Goal: Task Accomplishment & Management: Manage account settings

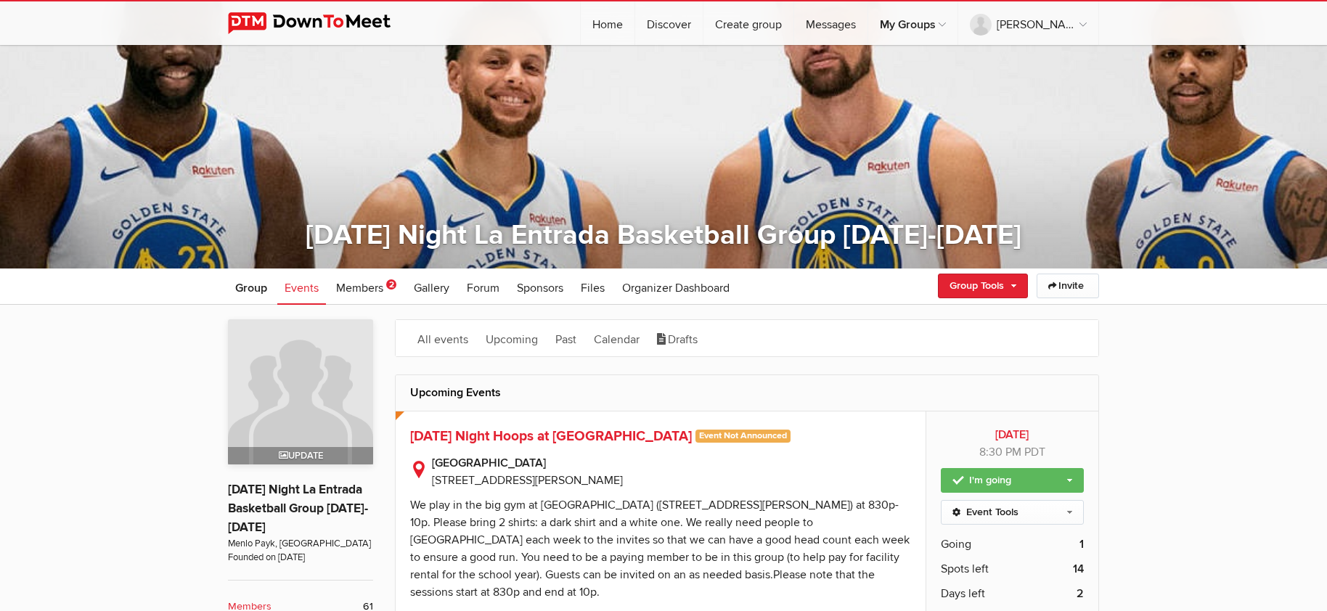
scroll to position [224, 0]
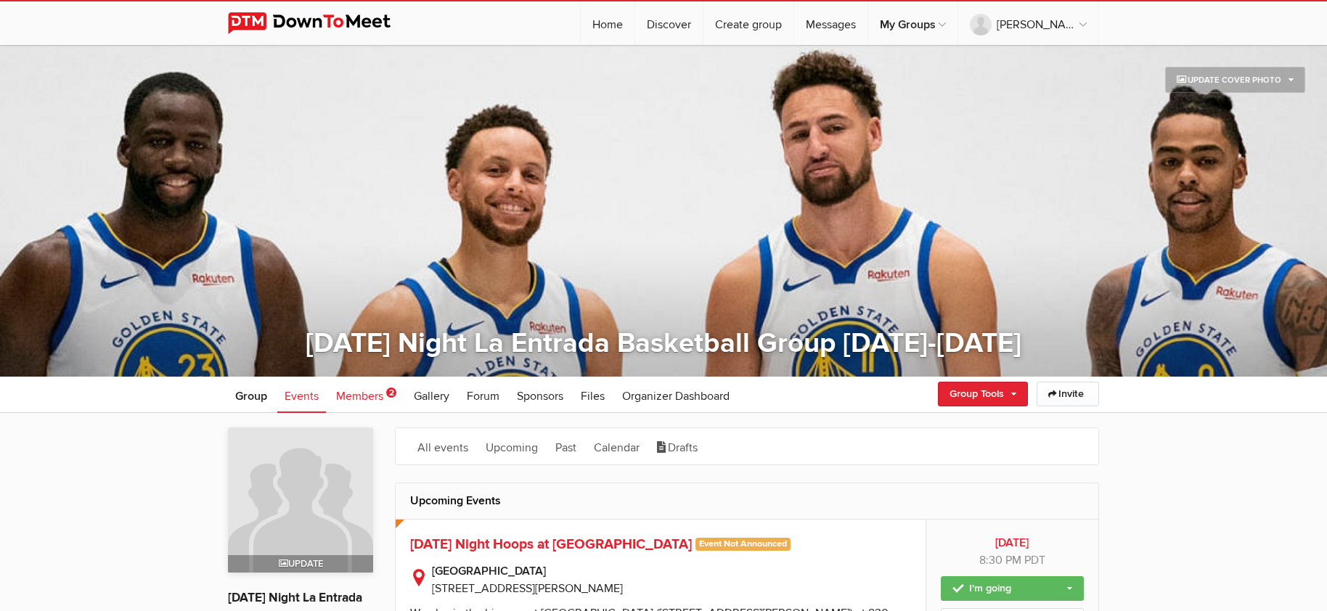
click at [384, 390] on link "Members 2" at bounding box center [366, 395] width 75 height 36
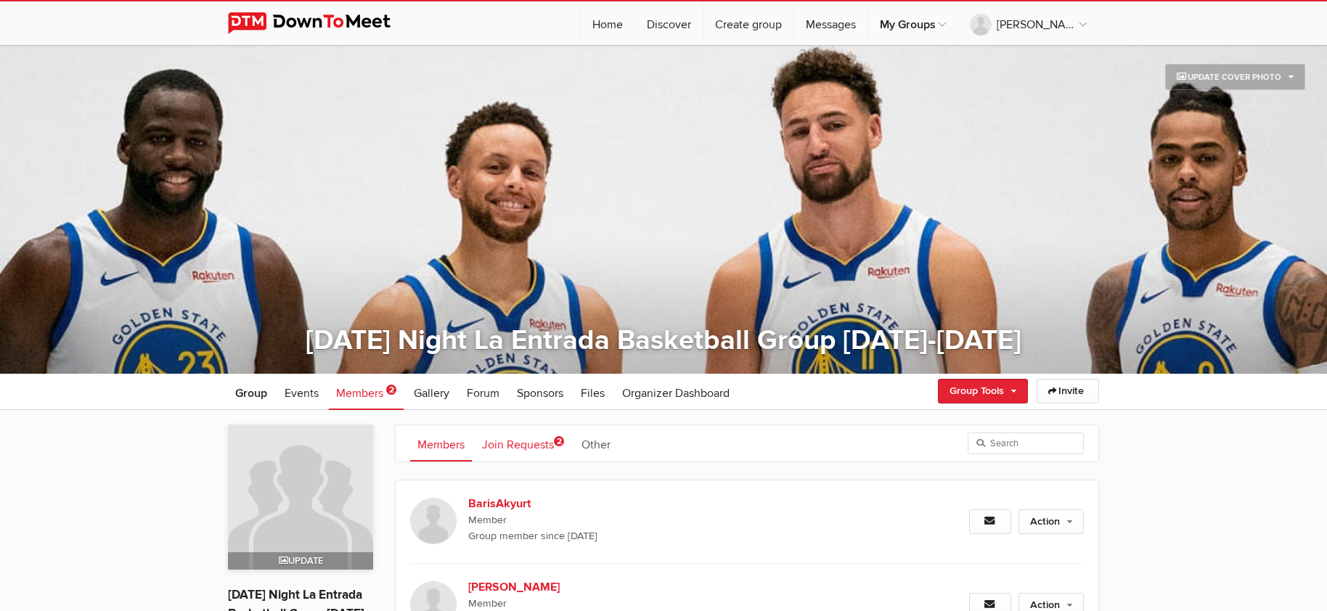
scroll to position [22, 0]
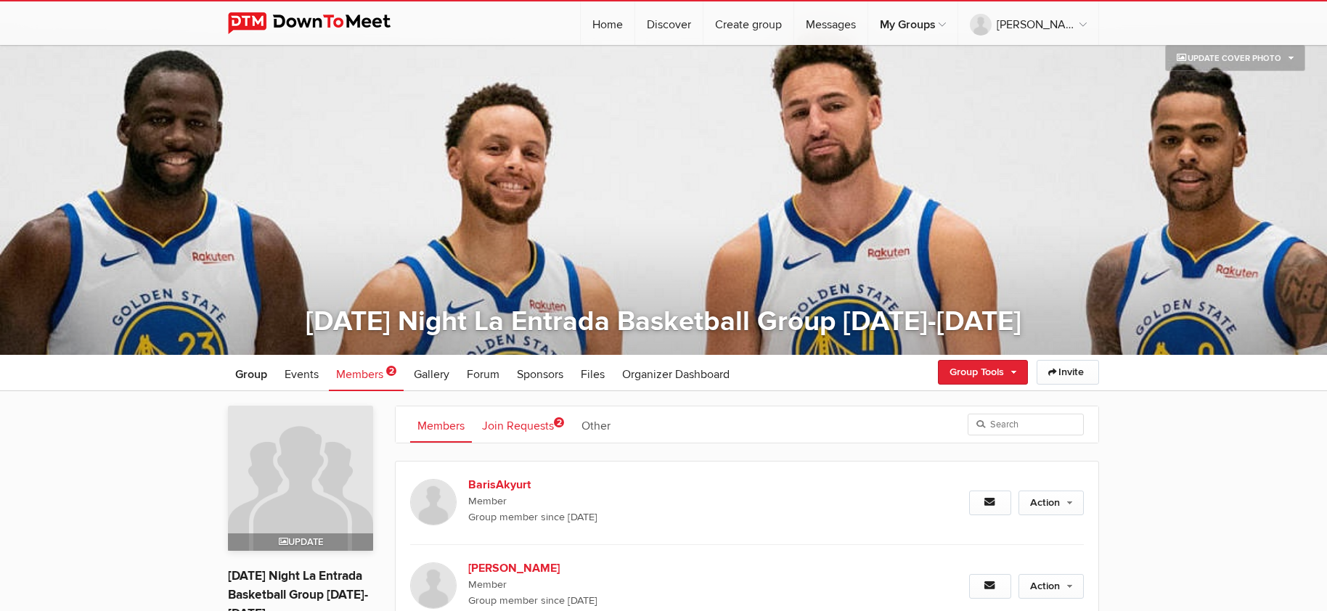
click at [561, 419] on span "2" at bounding box center [559, 423] width 10 height 10
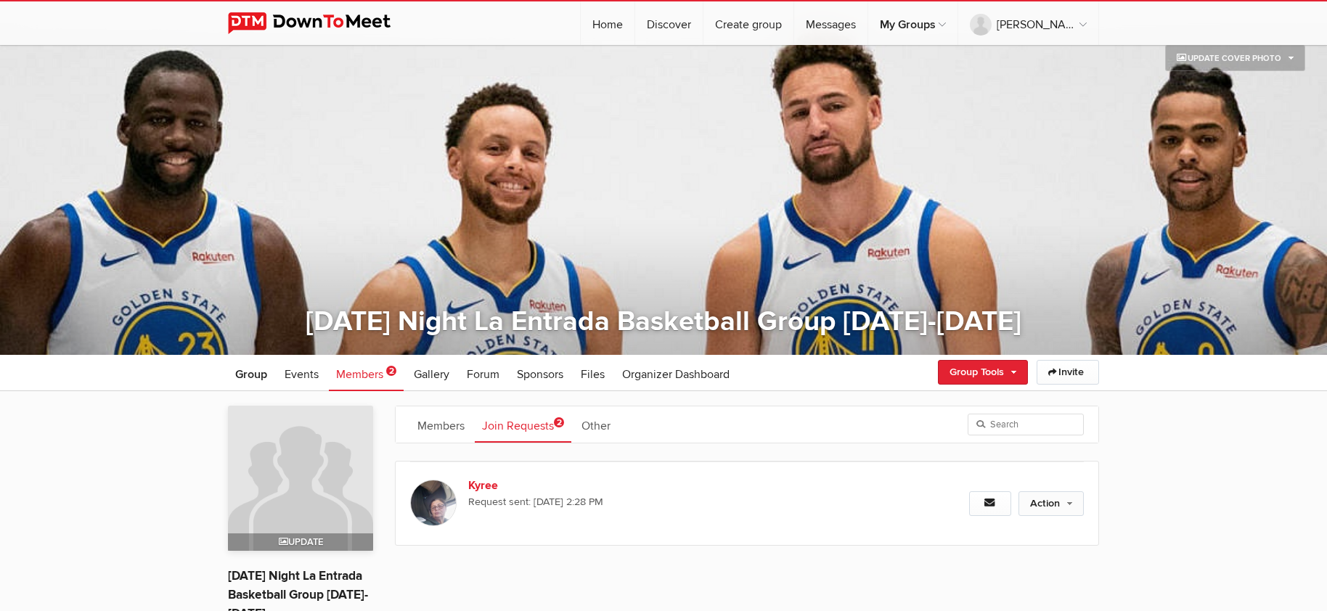
click at [1057, 499] on link "Action" at bounding box center [1051, 504] width 65 height 25
click at [484, 483] on link "Kyree" at bounding box center [592, 485] width 248 height 17
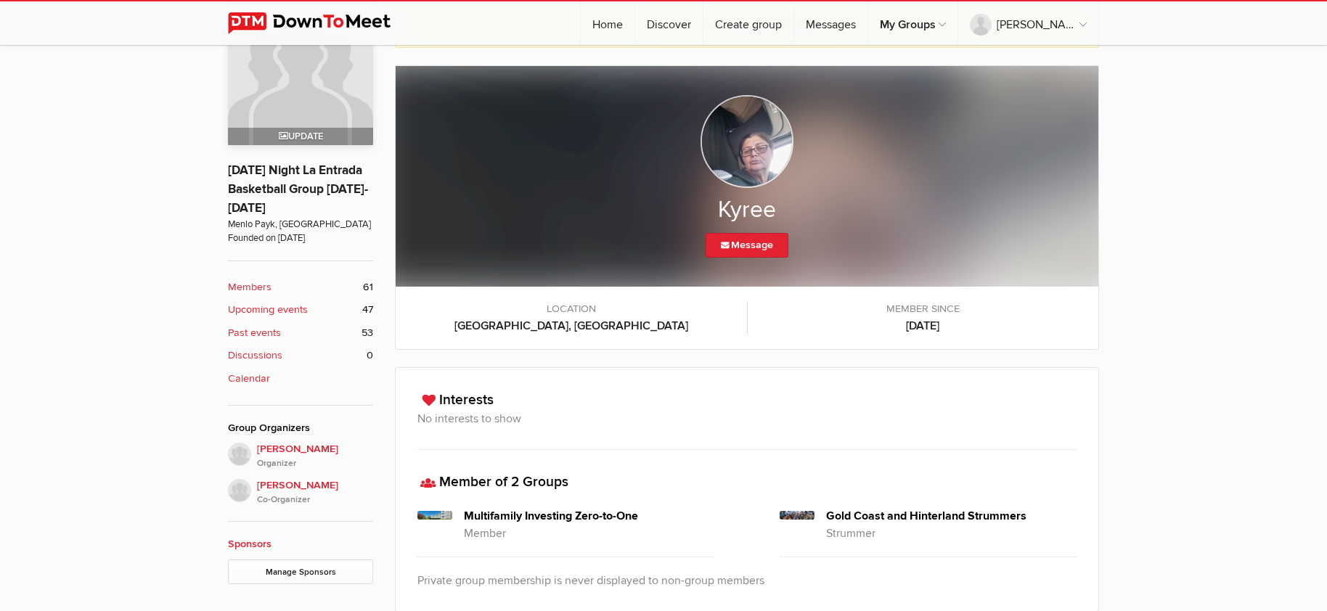
scroll to position [314, 0]
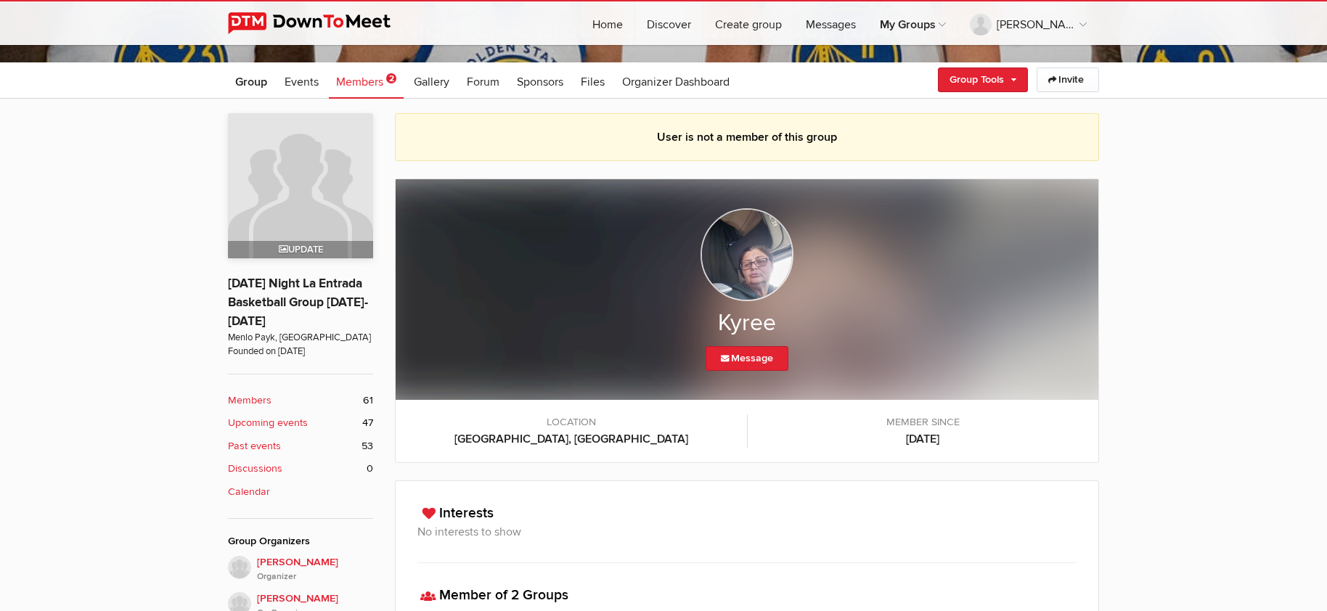
click at [382, 75] on span "Members" at bounding box center [359, 82] width 47 height 15
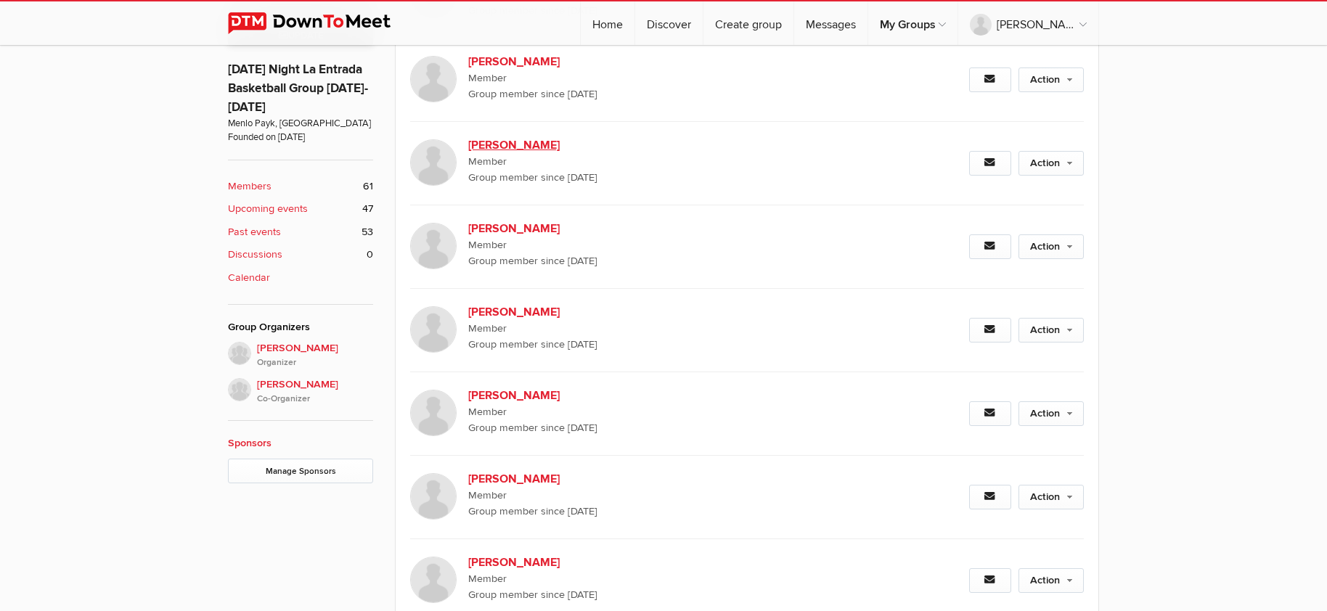
scroll to position [39, 0]
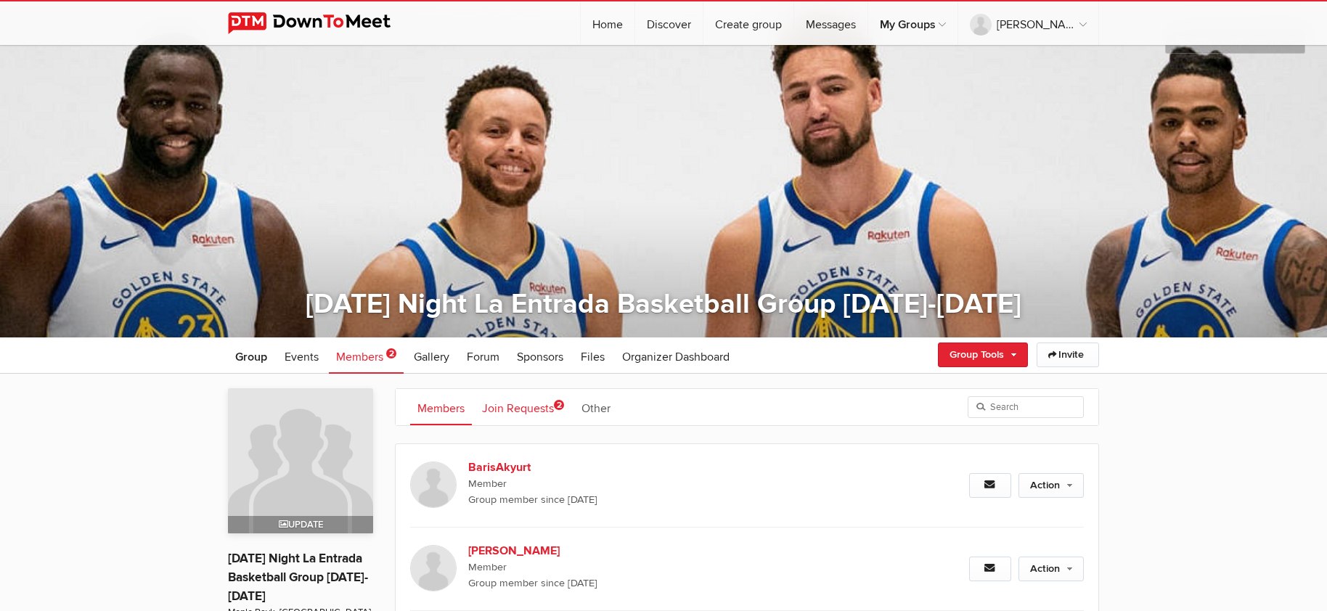
click at [559, 402] on span "2" at bounding box center [559, 405] width 10 height 10
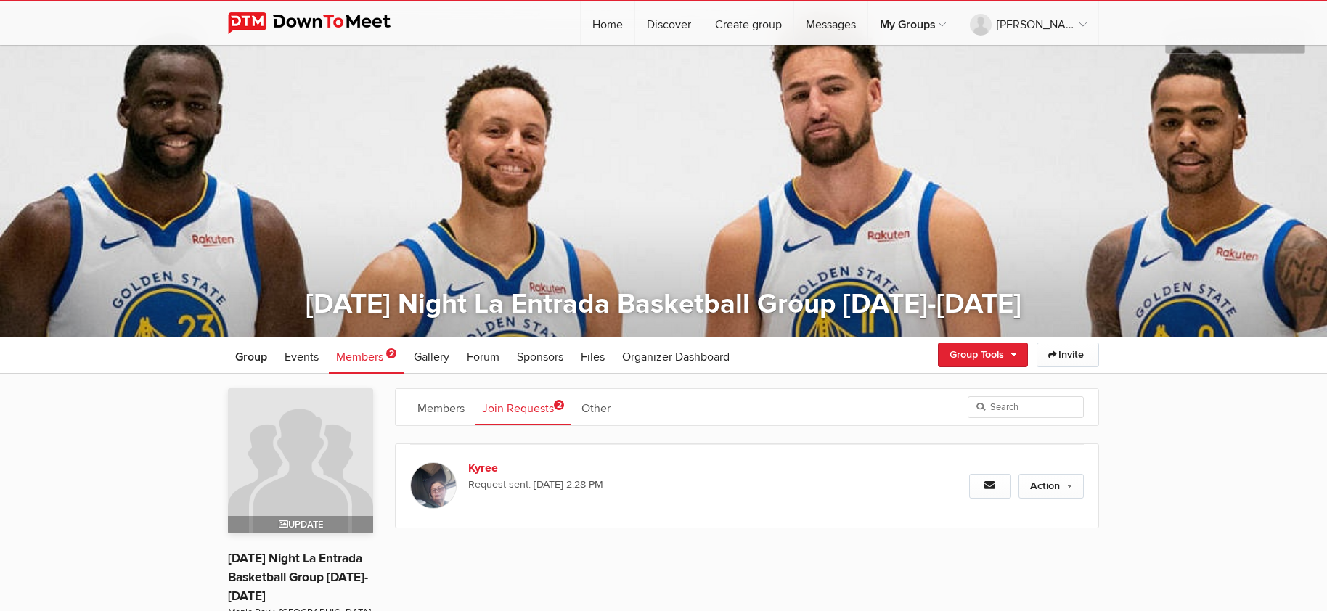
click at [559, 402] on span "2" at bounding box center [559, 405] width 10 height 10
click at [444, 402] on link "Members" at bounding box center [441, 407] width 62 height 36
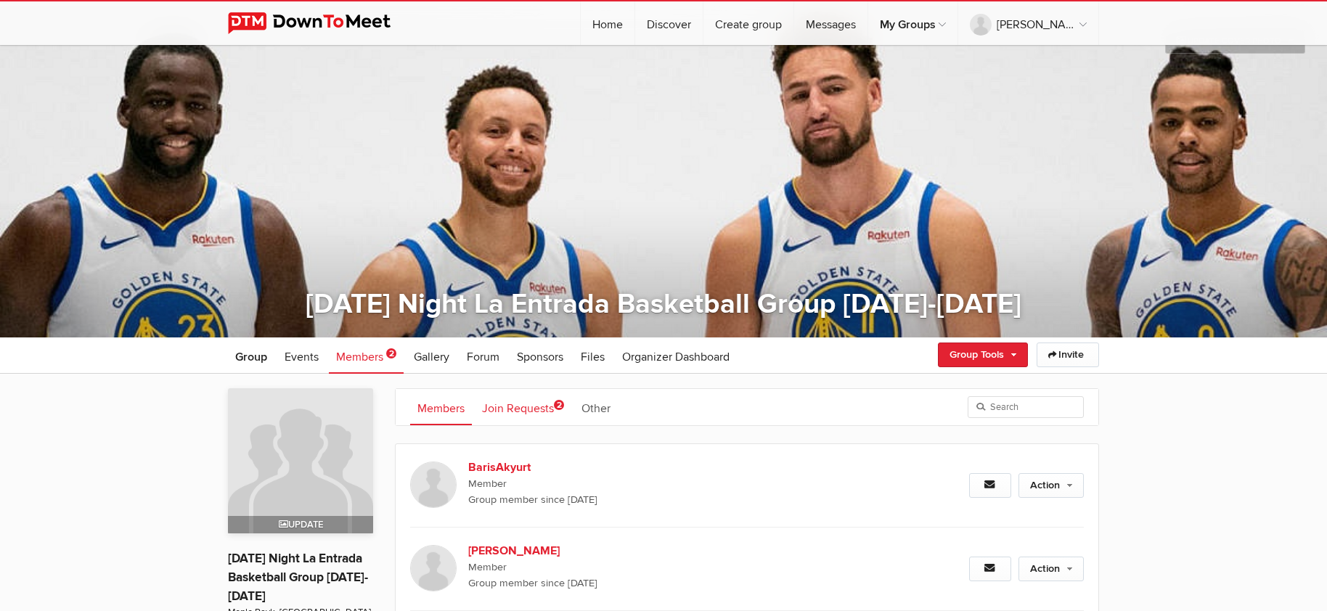
click at [557, 404] on span "2" at bounding box center [559, 405] width 10 height 10
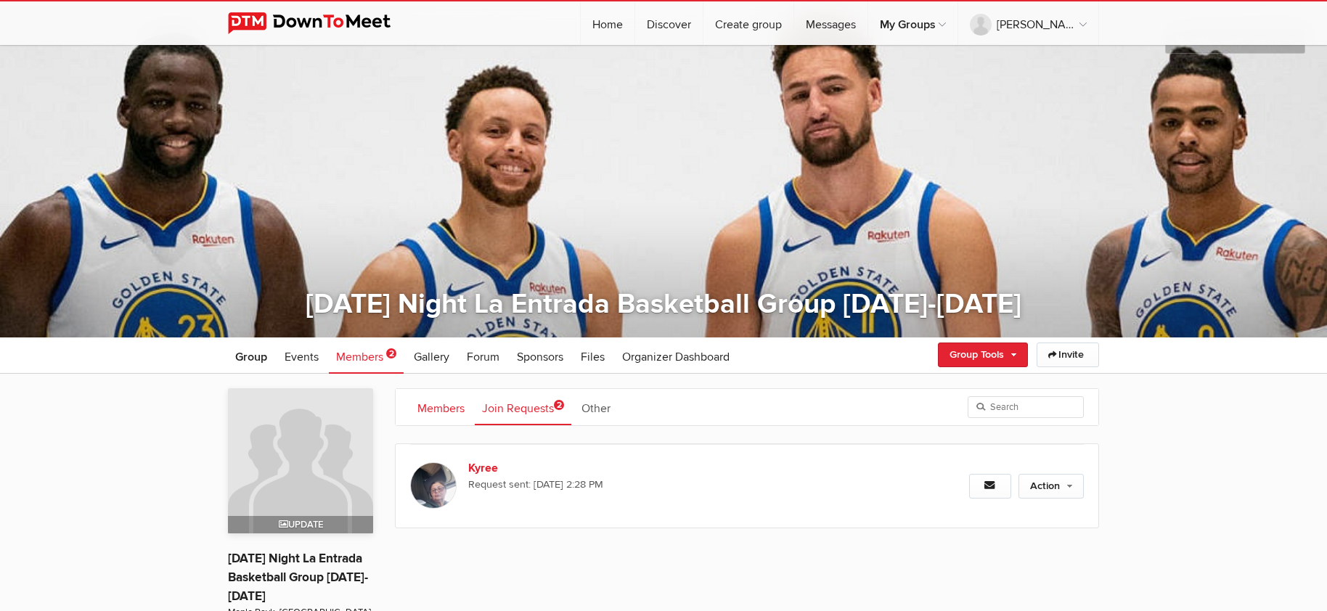
click at [450, 413] on link "Members" at bounding box center [441, 407] width 62 height 36
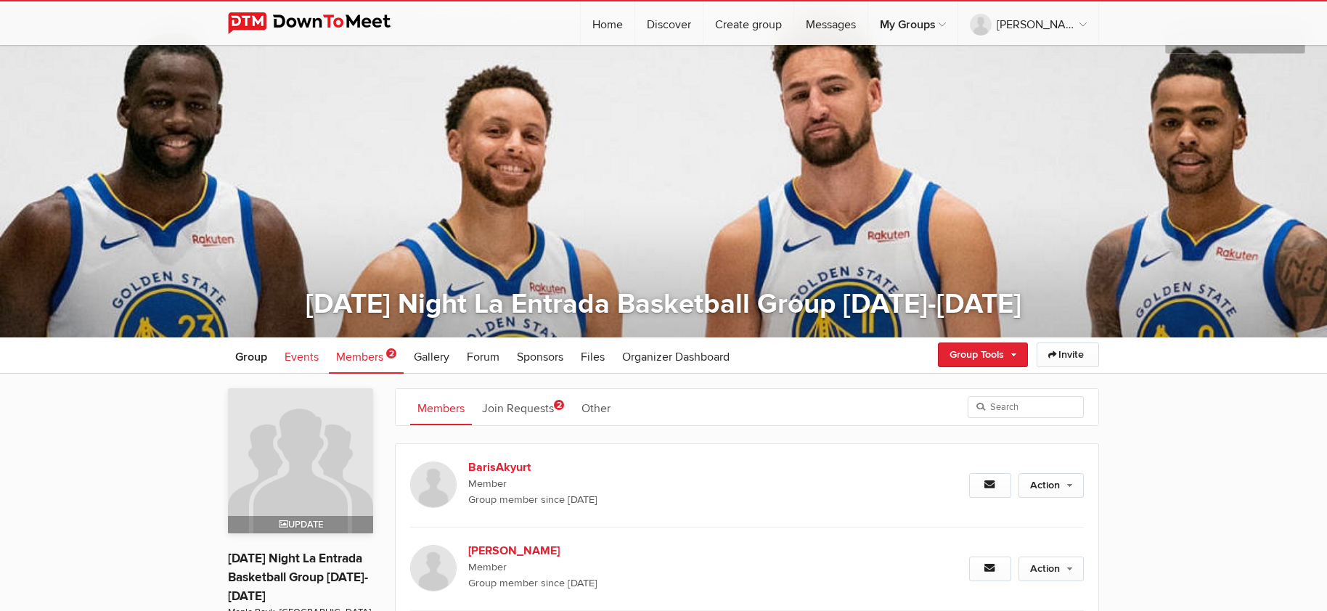
click at [296, 359] on span "Events" at bounding box center [302, 357] width 34 height 15
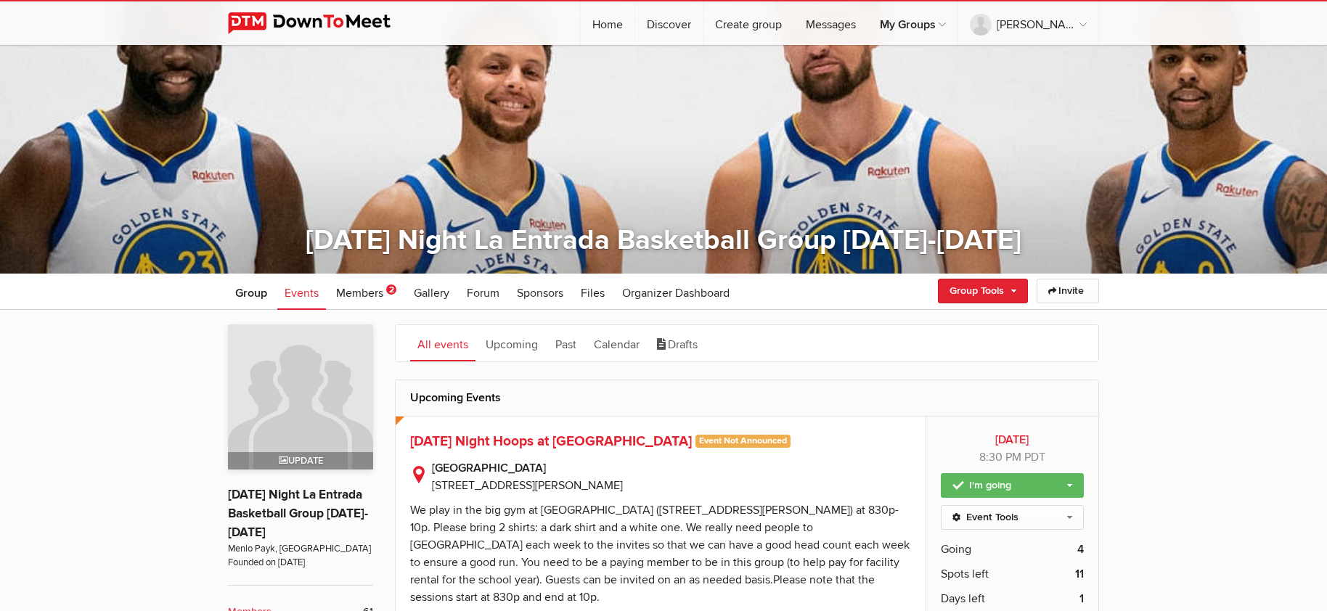
scroll to position [230, 0]
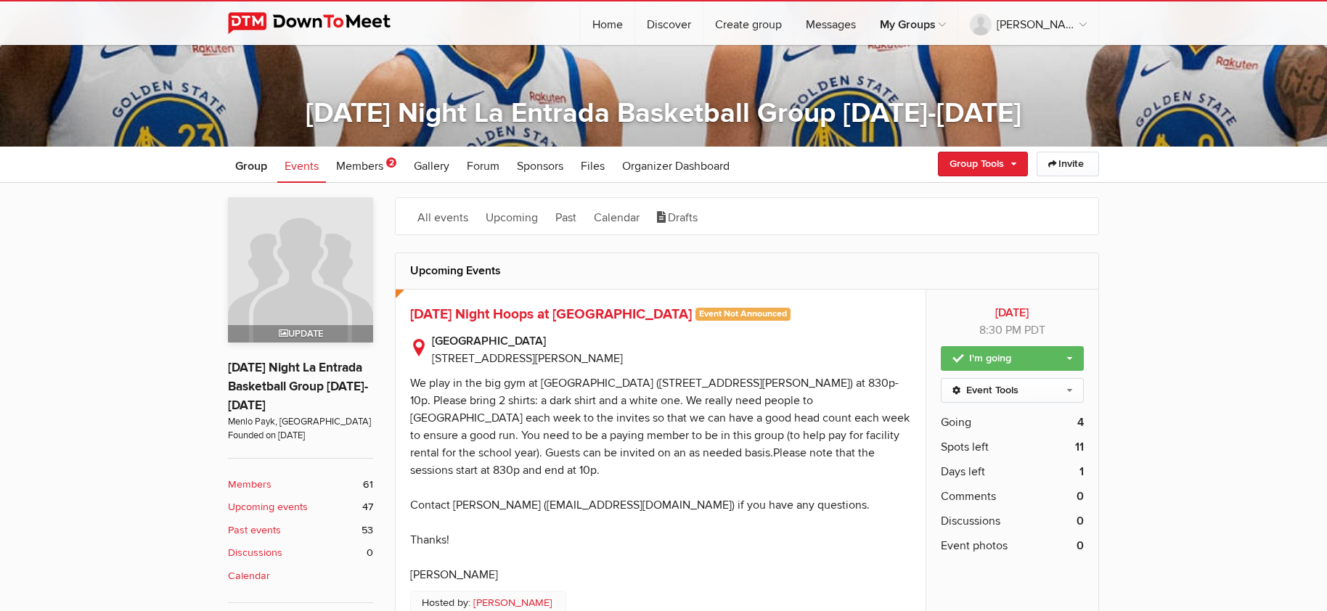
scroll to position [338, 0]
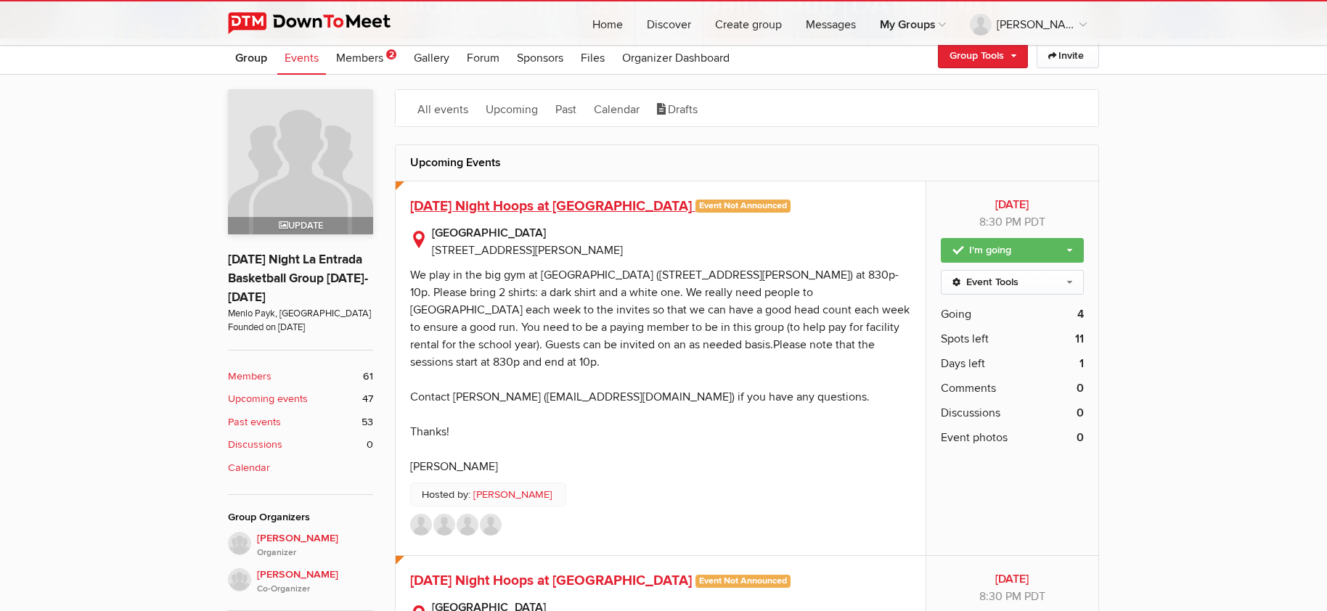
click at [510, 212] on span "[DATE] Night Hoops at [GEOGRAPHIC_DATA]" at bounding box center [551, 206] width 282 height 17
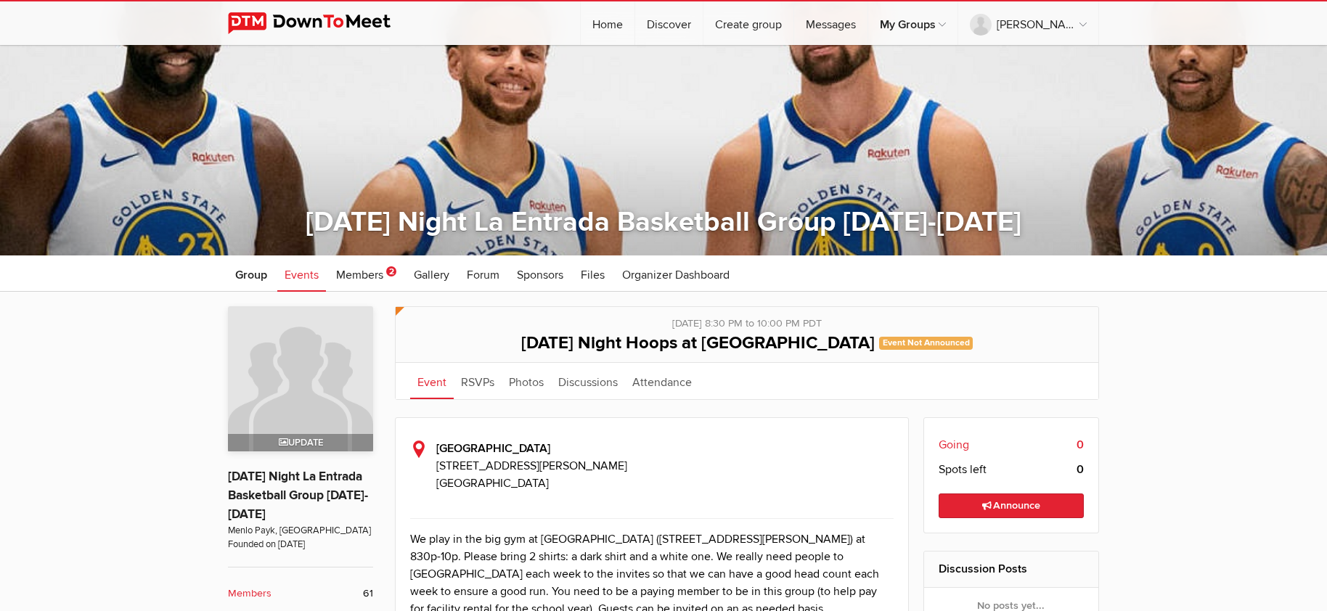
scroll to position [364, 0]
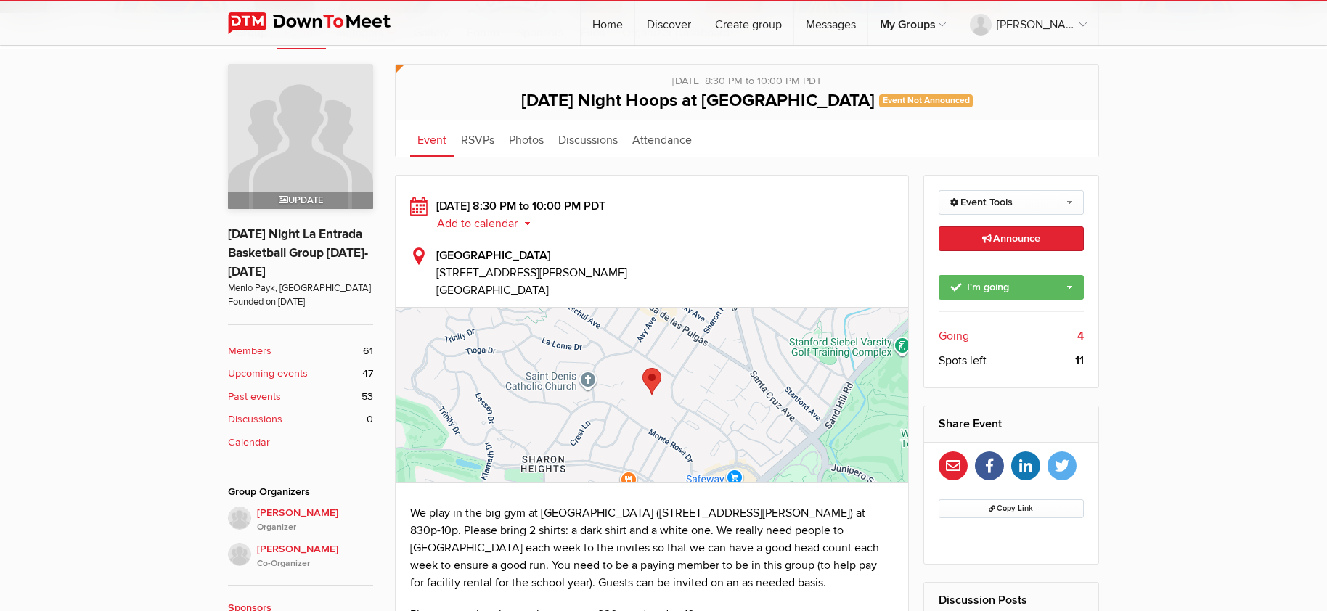
click at [965, 335] on span "Going" at bounding box center [954, 335] width 30 height 17
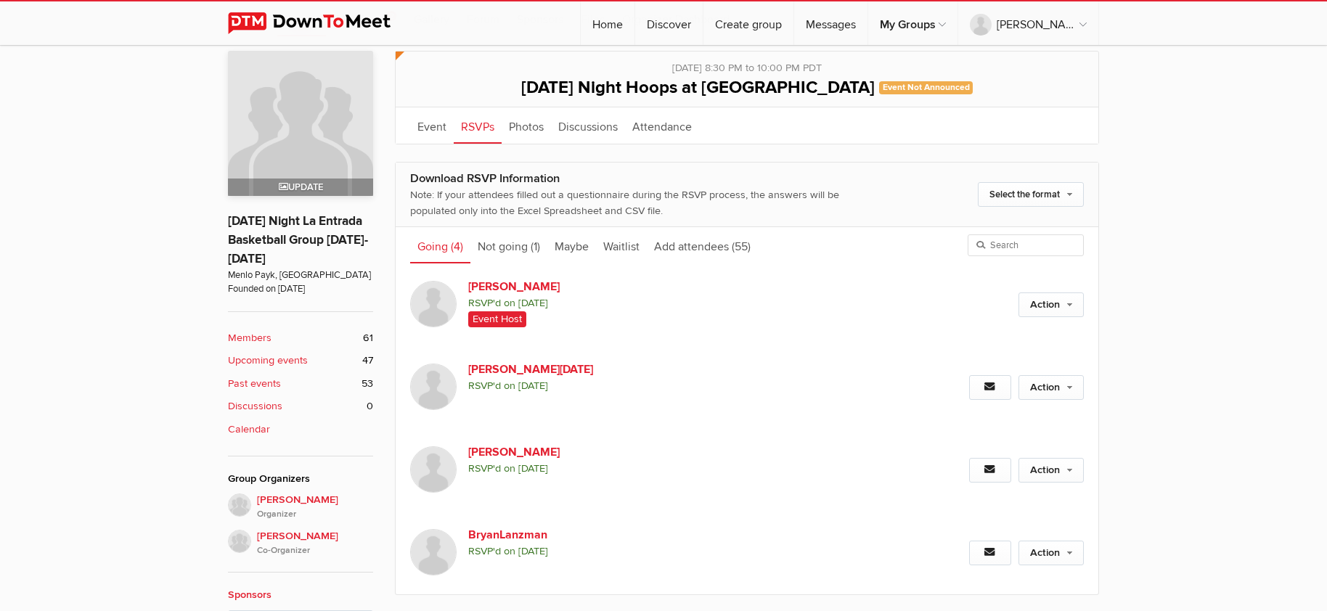
scroll to position [497, 0]
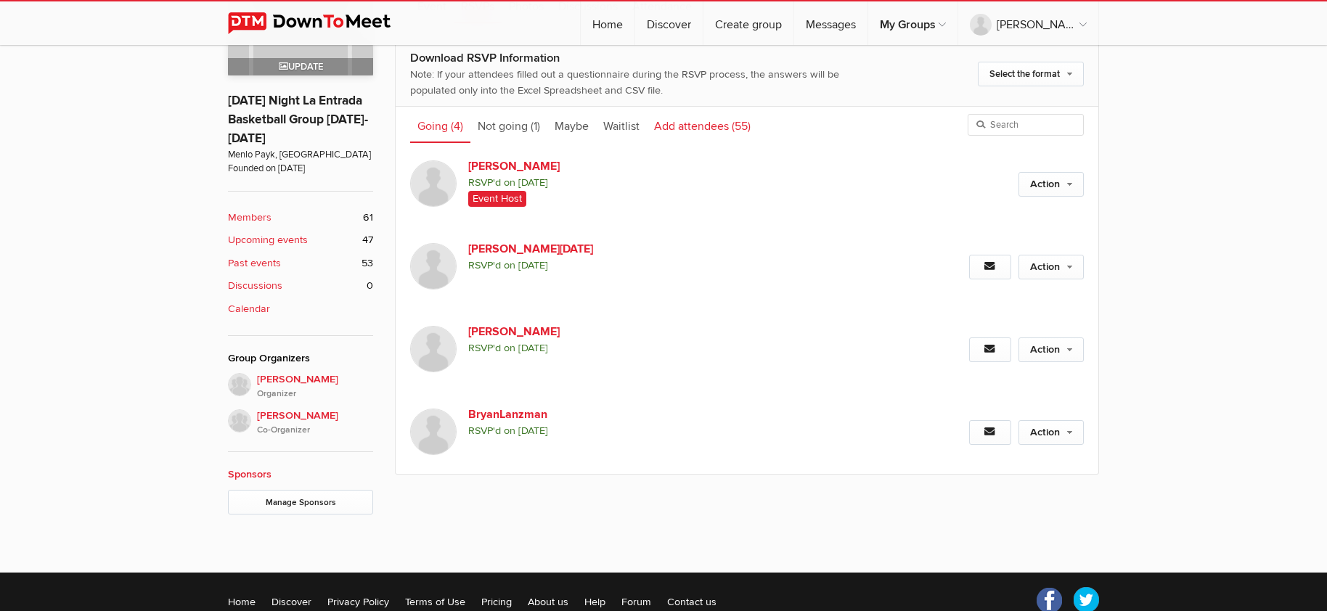
click at [698, 118] on link "Add attendees (55)" at bounding box center [702, 125] width 111 height 36
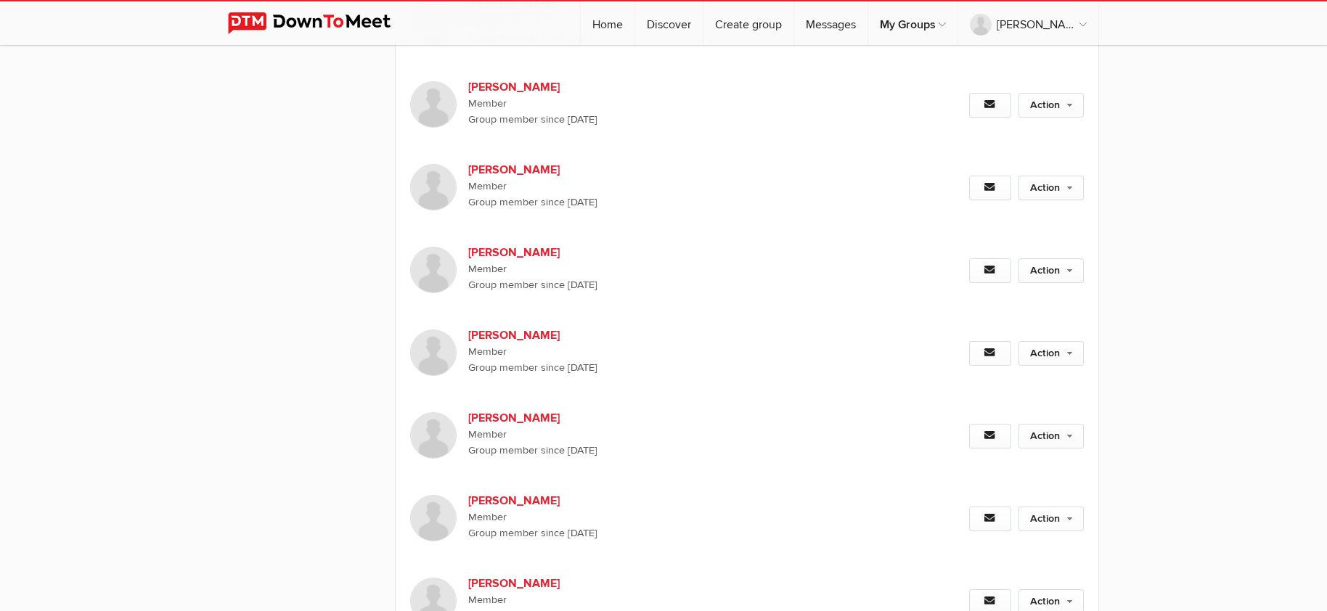
scroll to position [4125, 0]
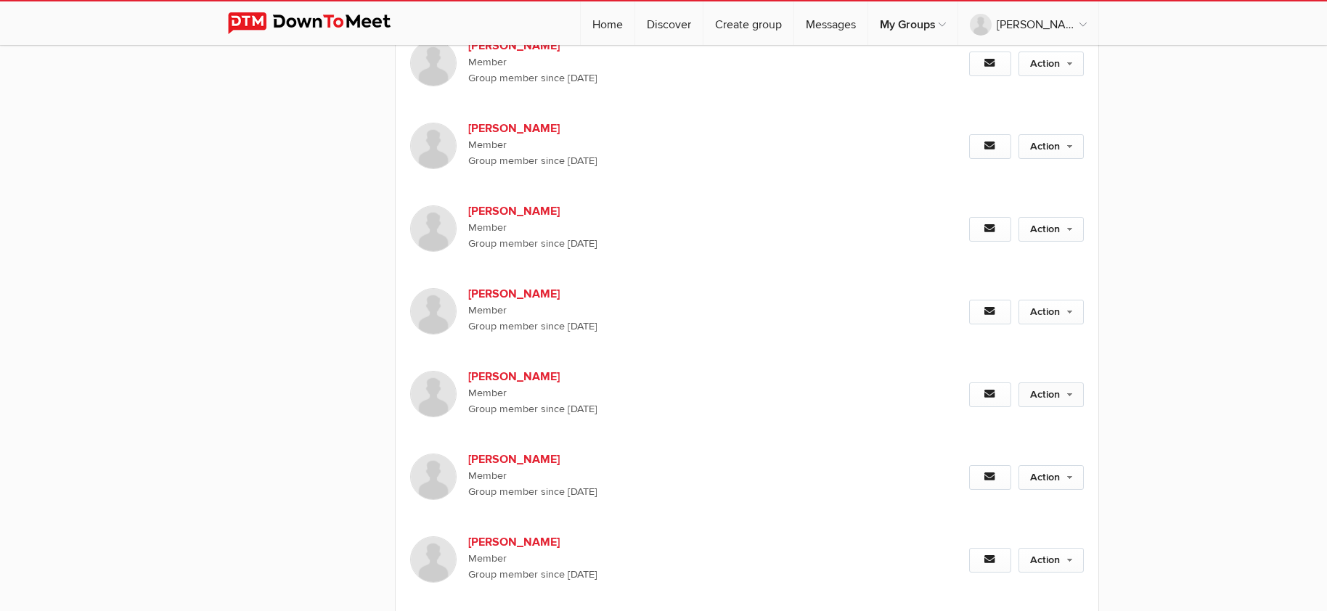
click at [1055, 407] on link "Action" at bounding box center [1051, 395] width 65 height 25
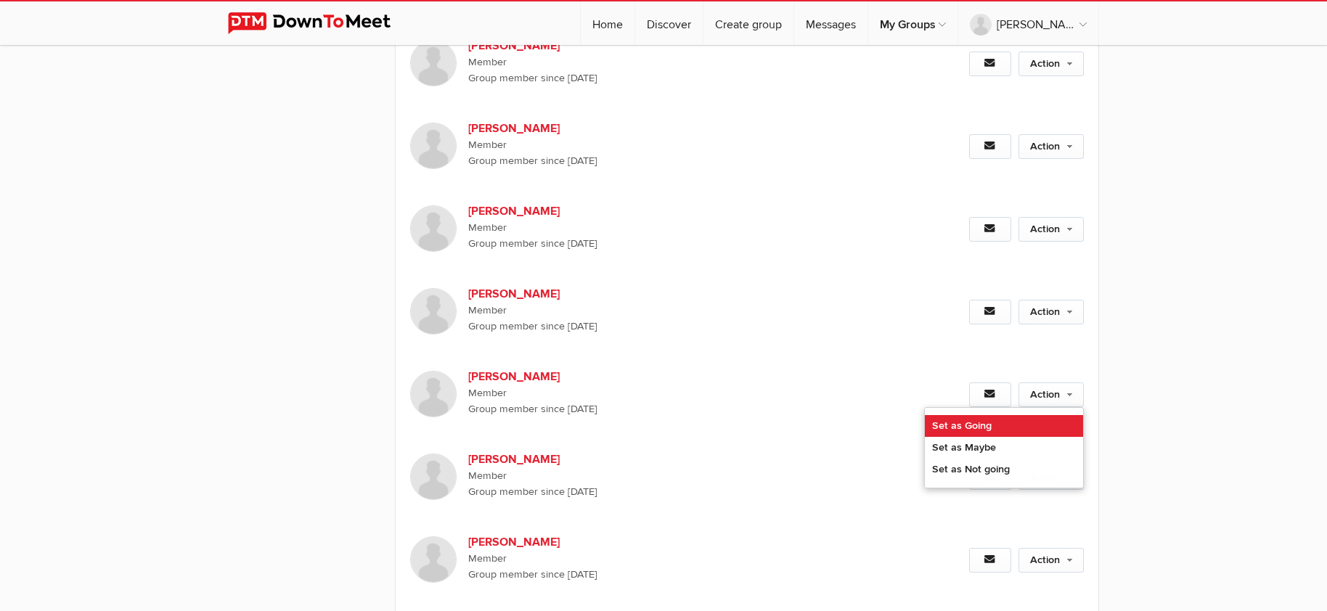
click at [1021, 437] on link "Set as Going" at bounding box center [1004, 426] width 158 height 22
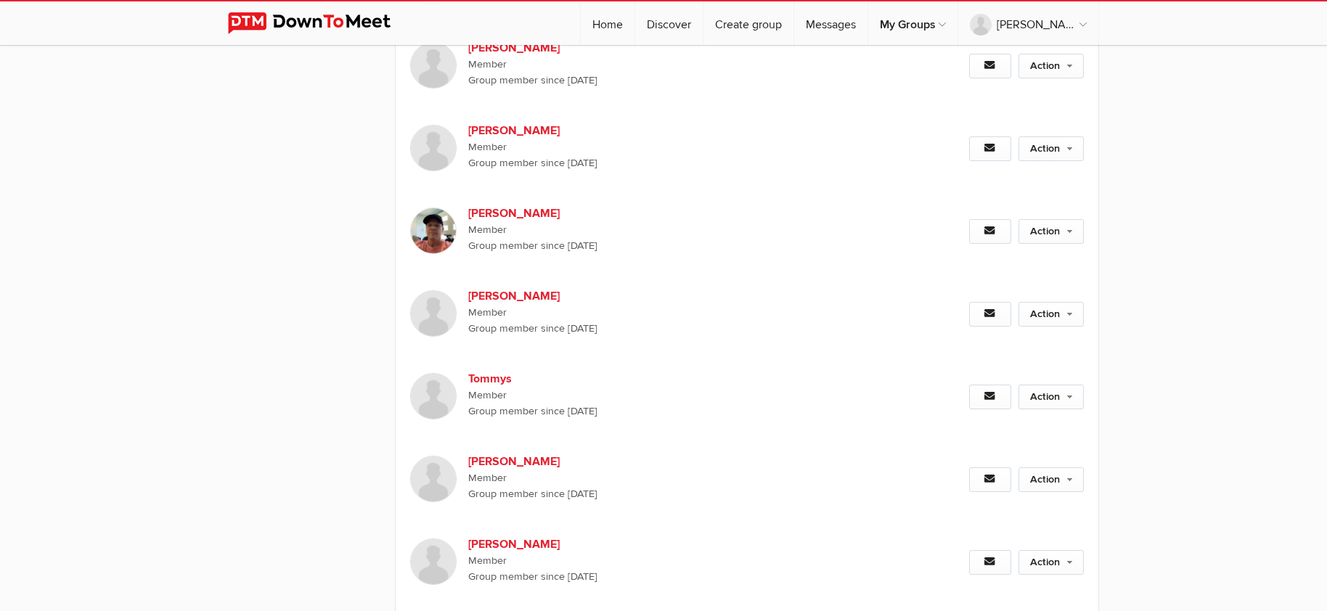
scroll to position [1900, 0]
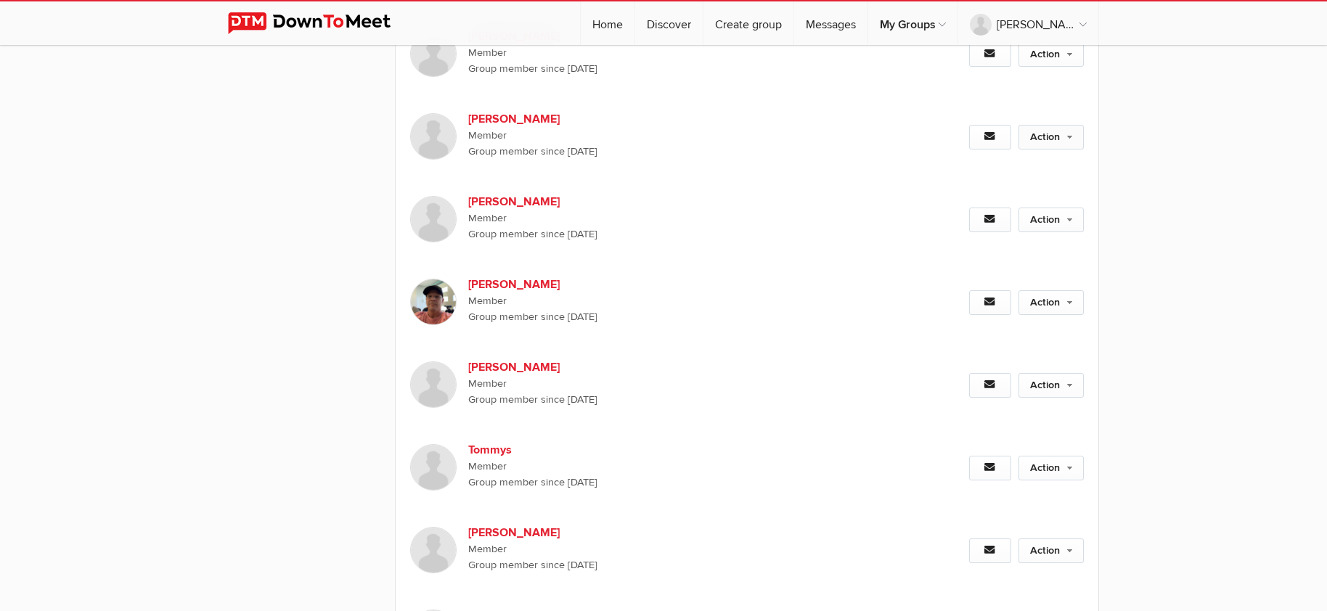
click at [1062, 150] on link "Action" at bounding box center [1051, 137] width 65 height 25
click at [1056, 223] on link "Set as Not going" at bounding box center [1004, 212] width 158 height 22
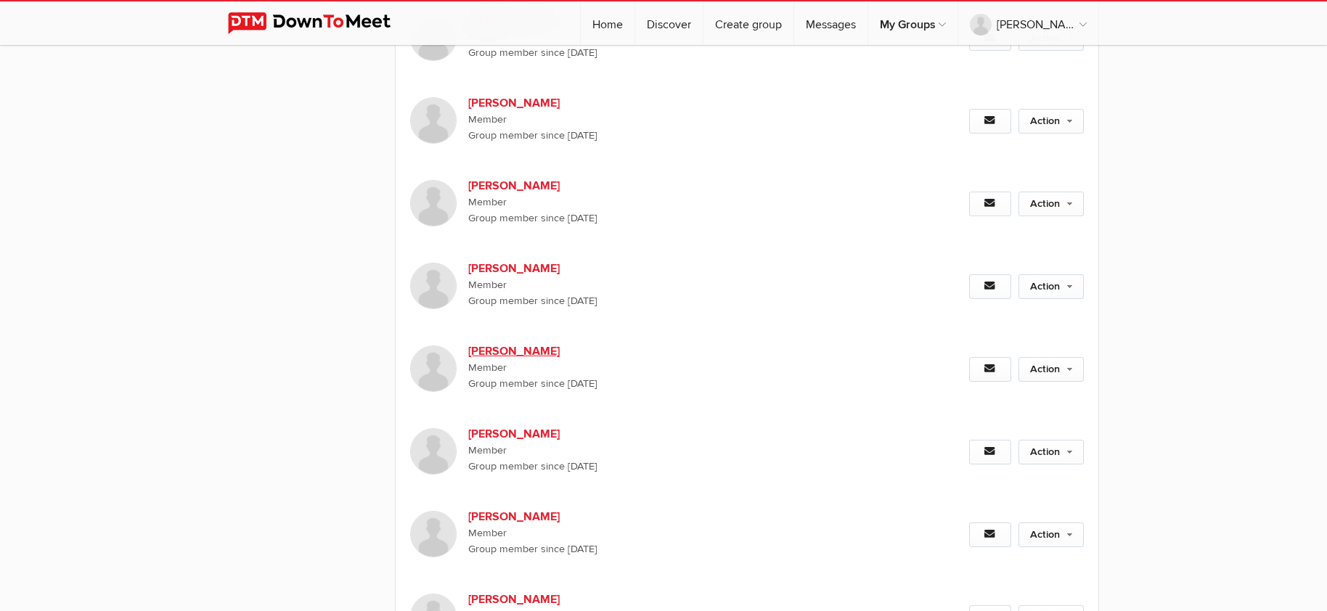
scroll to position [2926, 0]
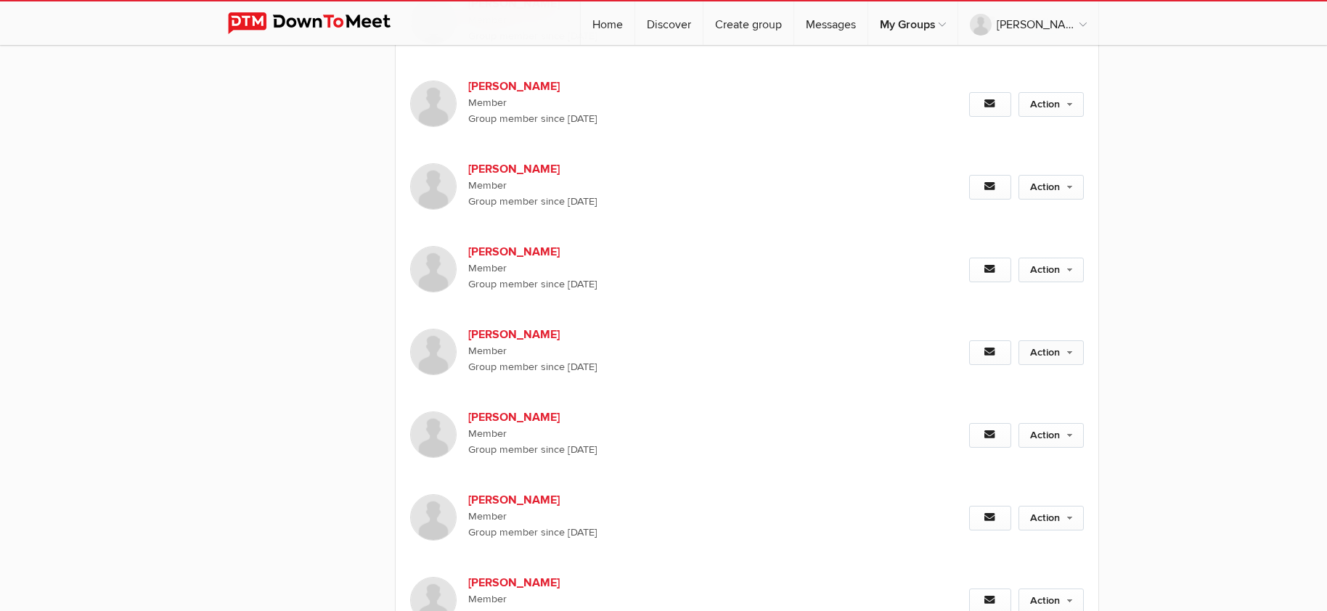
click at [1039, 365] on link "Action" at bounding box center [1051, 353] width 65 height 25
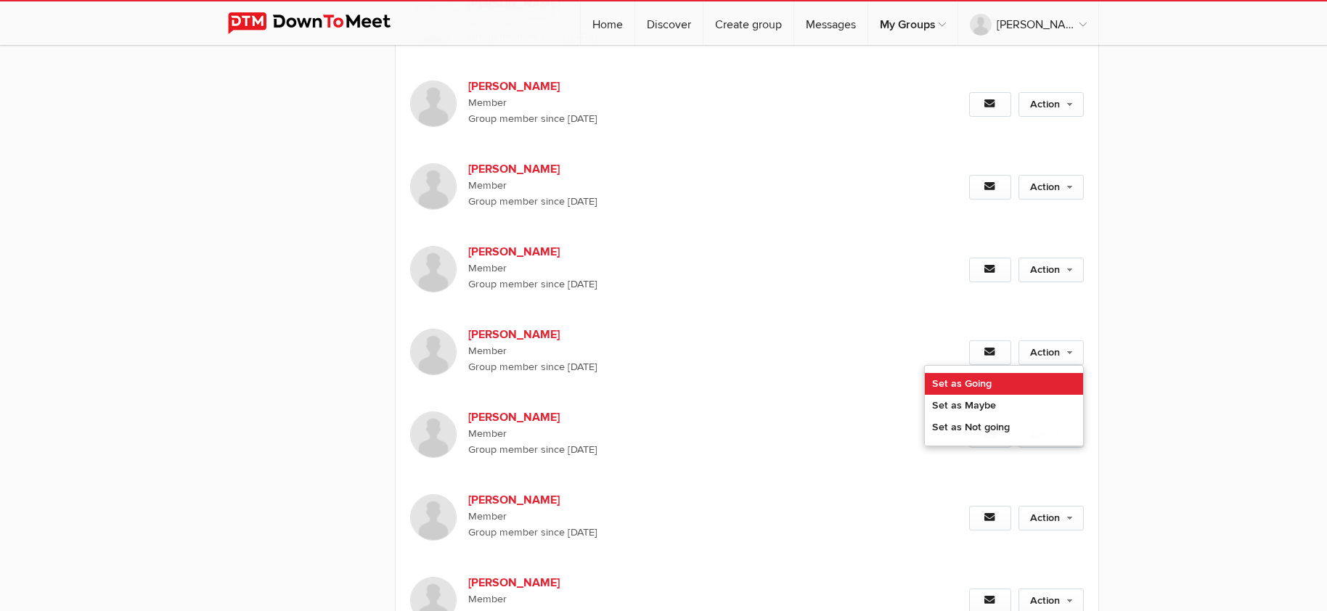
click at [1036, 395] on link "Set as Going" at bounding box center [1004, 384] width 158 height 22
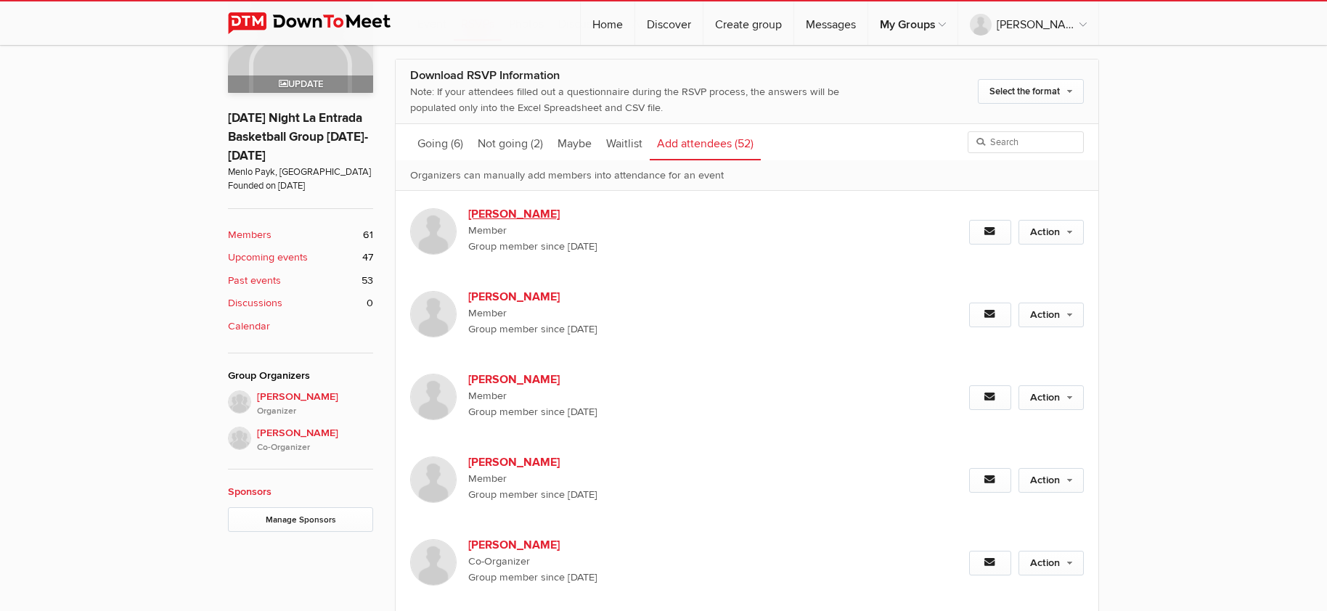
scroll to position [455, 0]
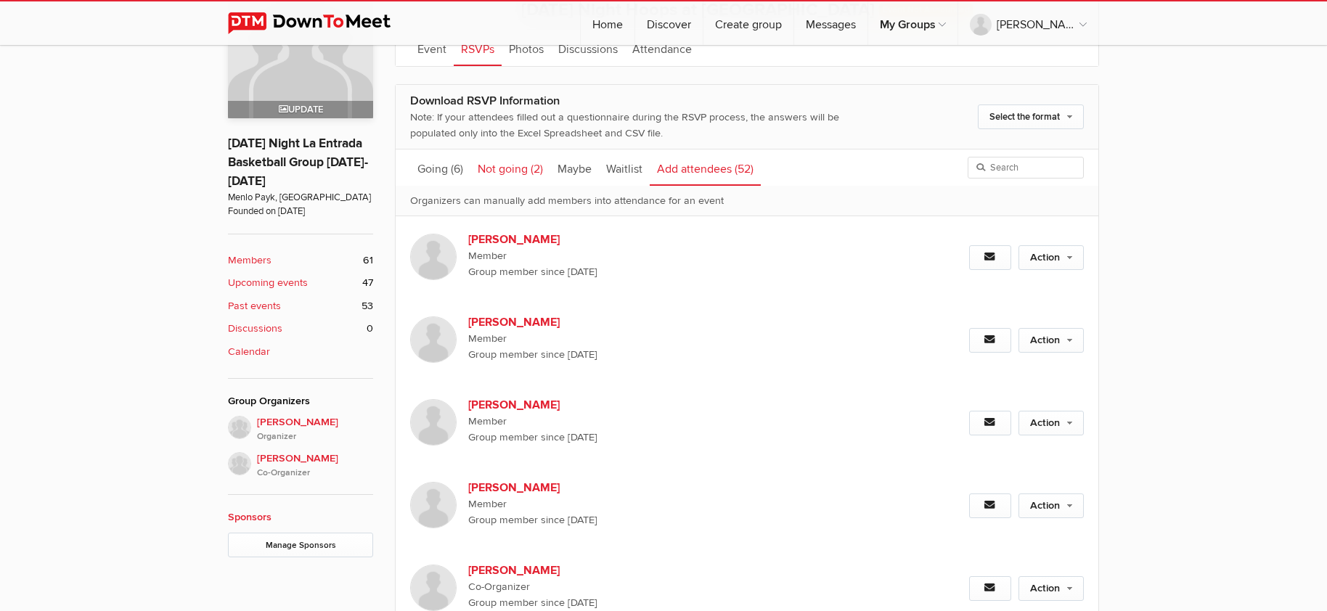
click at [518, 170] on link "Not going (2)" at bounding box center [511, 168] width 80 height 36
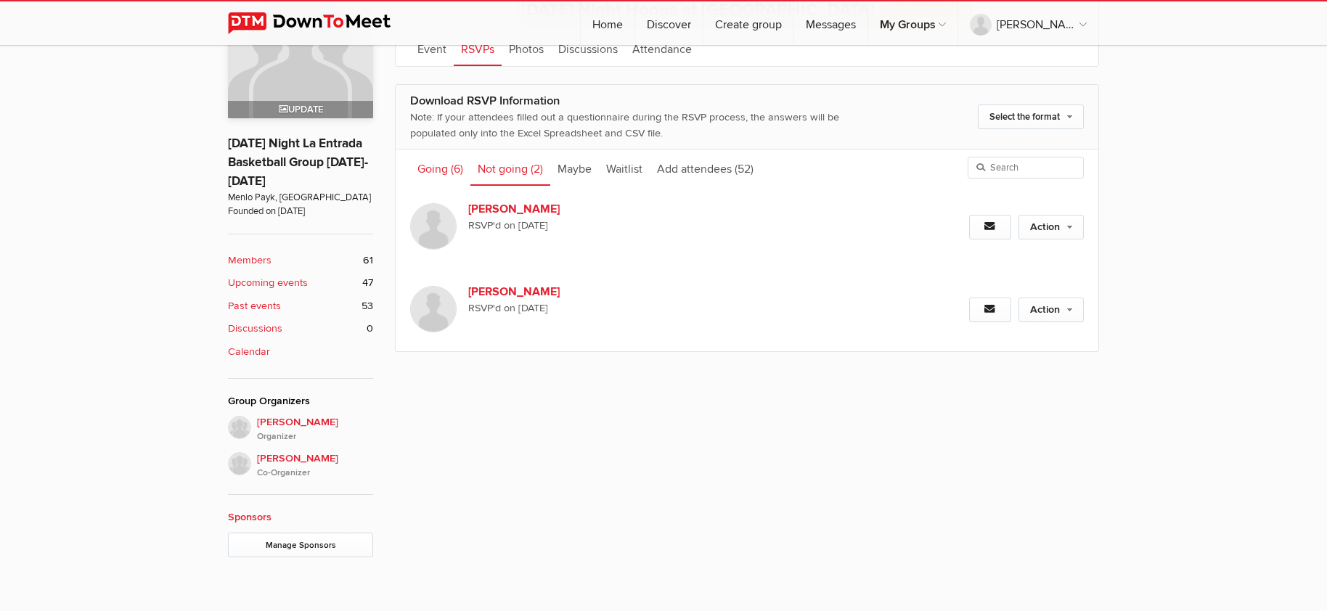
click at [444, 168] on link "Going (6)" at bounding box center [440, 168] width 60 height 36
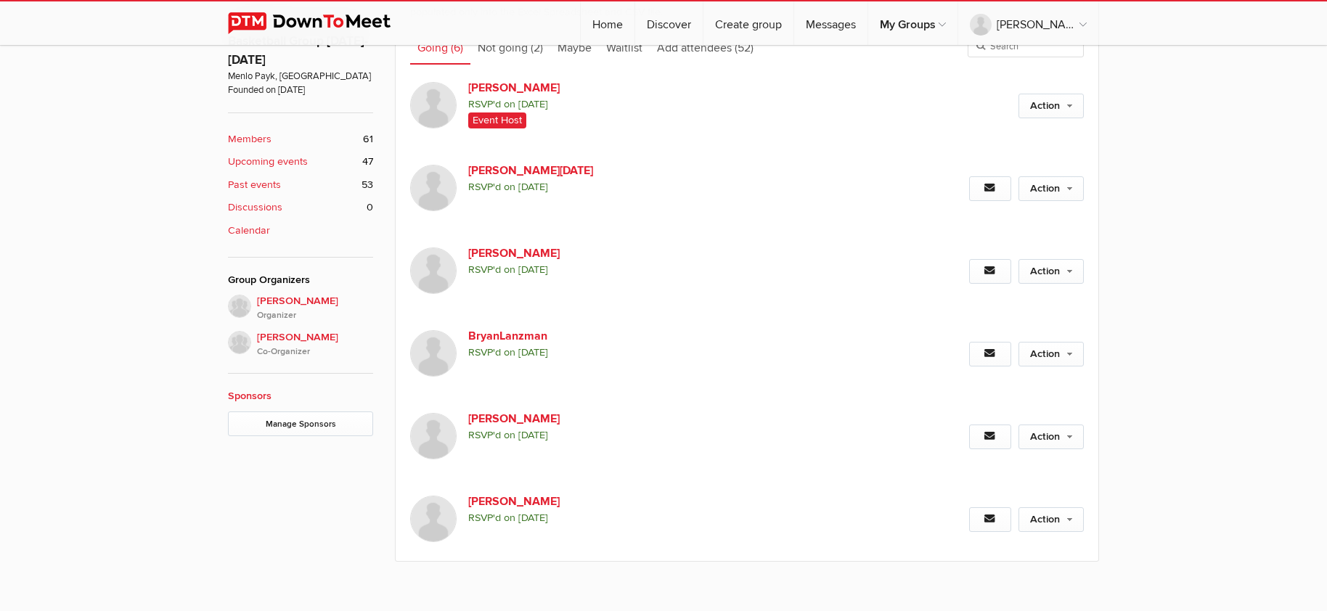
scroll to position [758, 0]
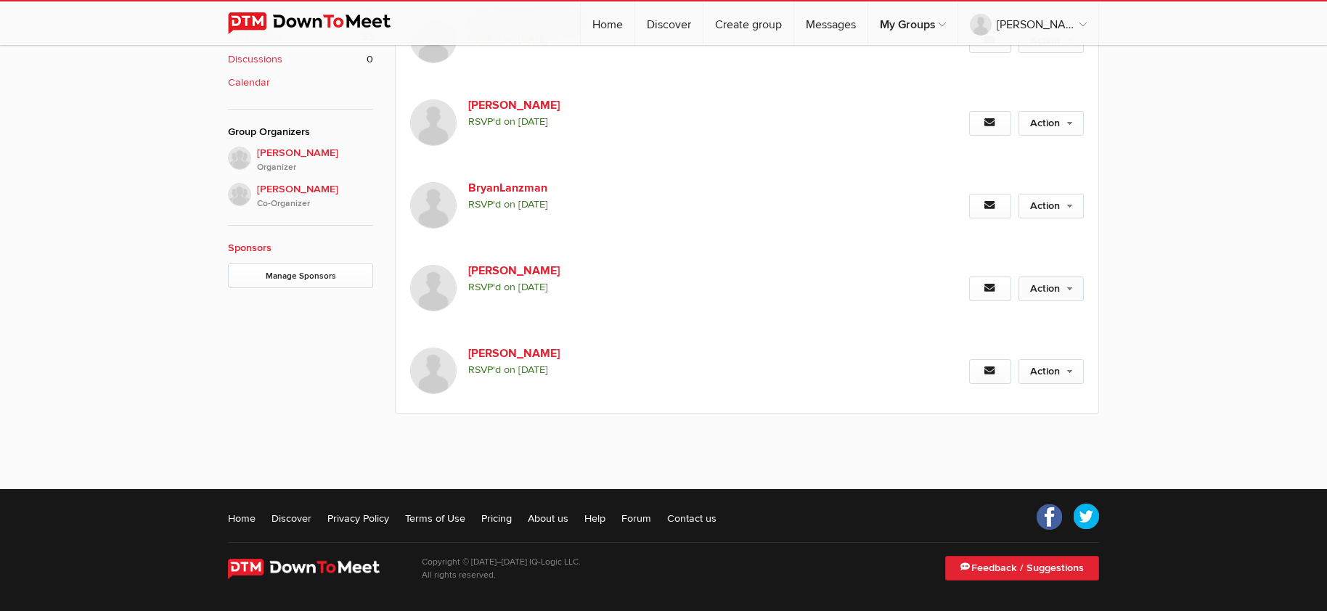
click at [1065, 281] on link "Action" at bounding box center [1051, 289] width 65 height 25
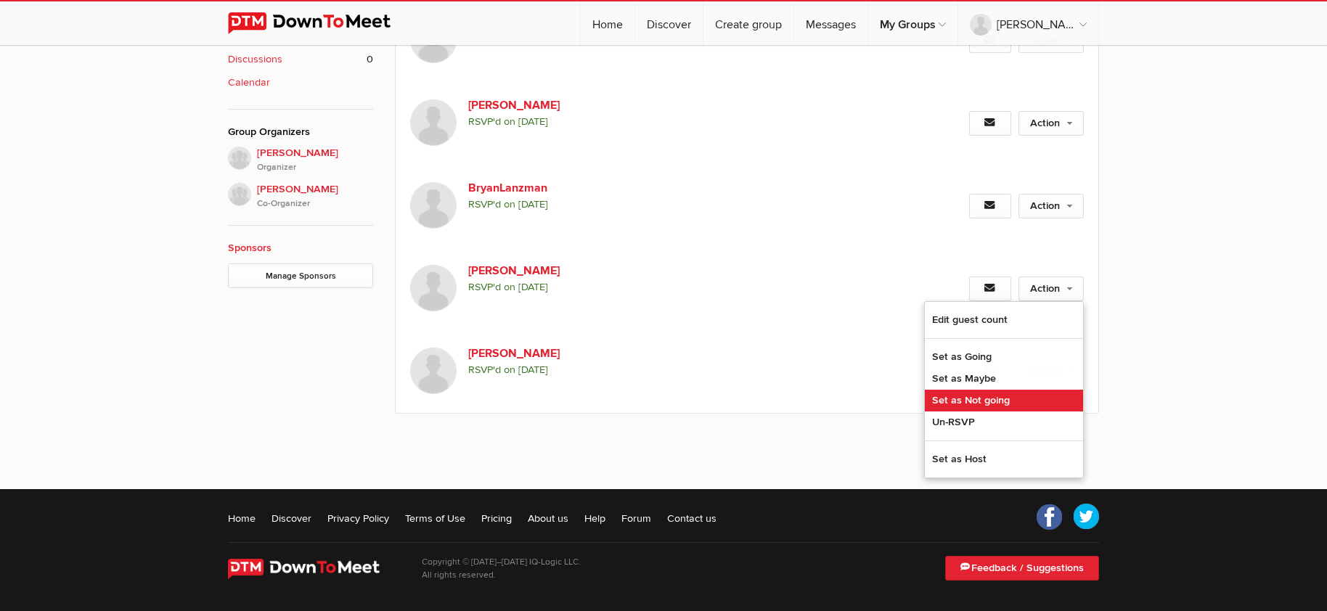
click at [998, 394] on link "Set as Not going" at bounding box center [1004, 401] width 158 height 22
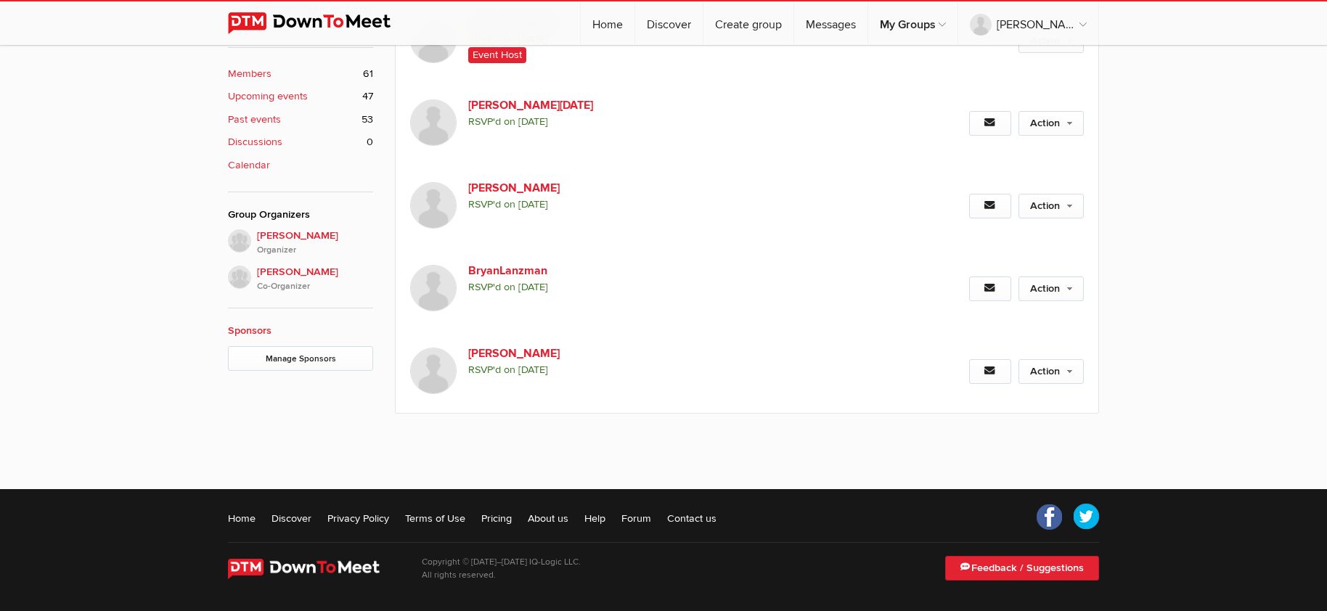
scroll to position [377, 0]
